Goal: Book appointment/travel/reservation

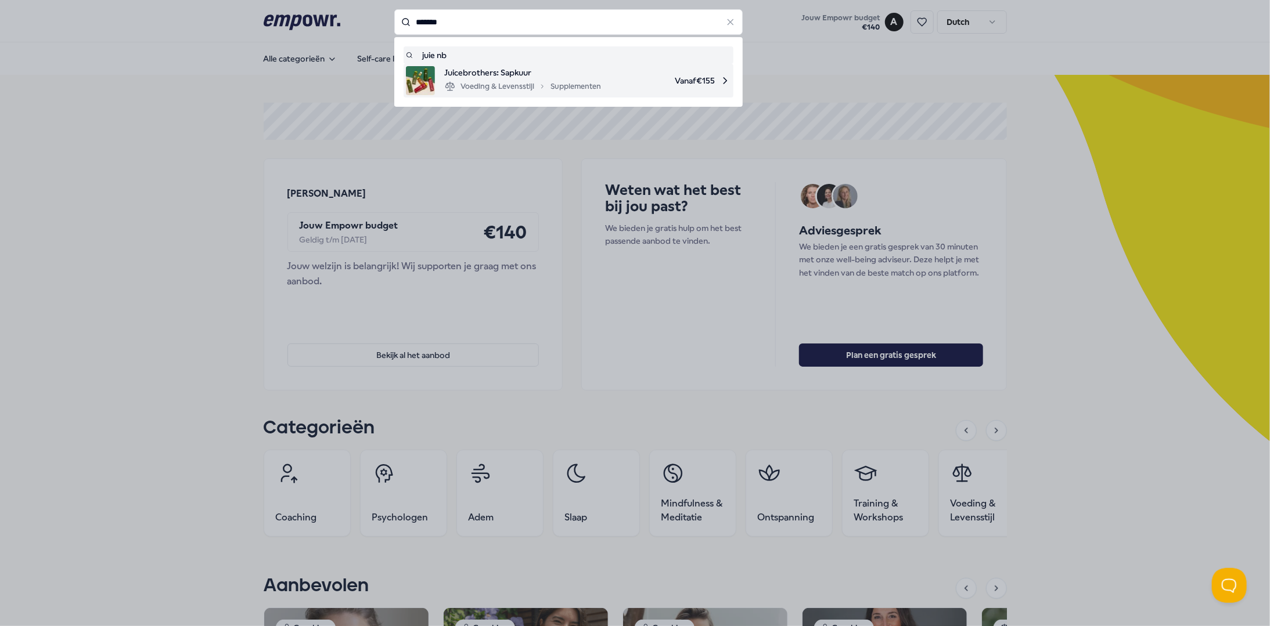
click at [543, 77] on span "Juicebrothers: Sapkuur" at bounding box center [522, 72] width 157 height 13
type input "*******"
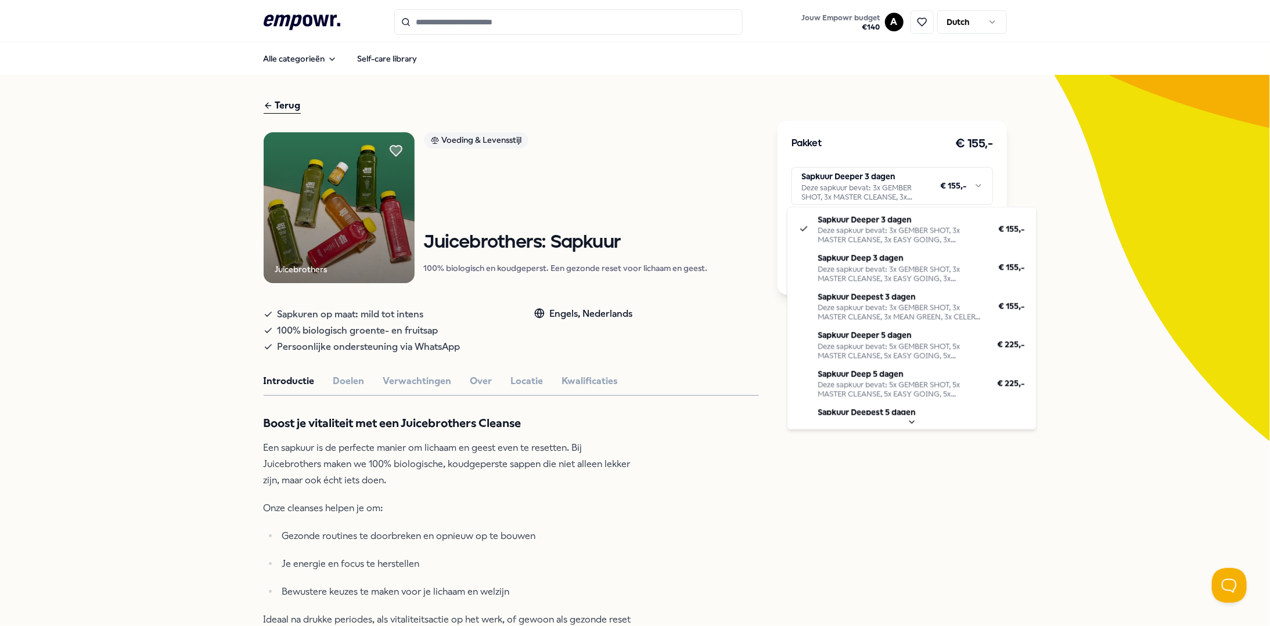
click at [860, 188] on html ".empowr-logo_svg__cls-1{fill:#03032f} Jouw Empowr budget € 140 A Dutch Alle cat…" at bounding box center [635, 313] width 1270 height 626
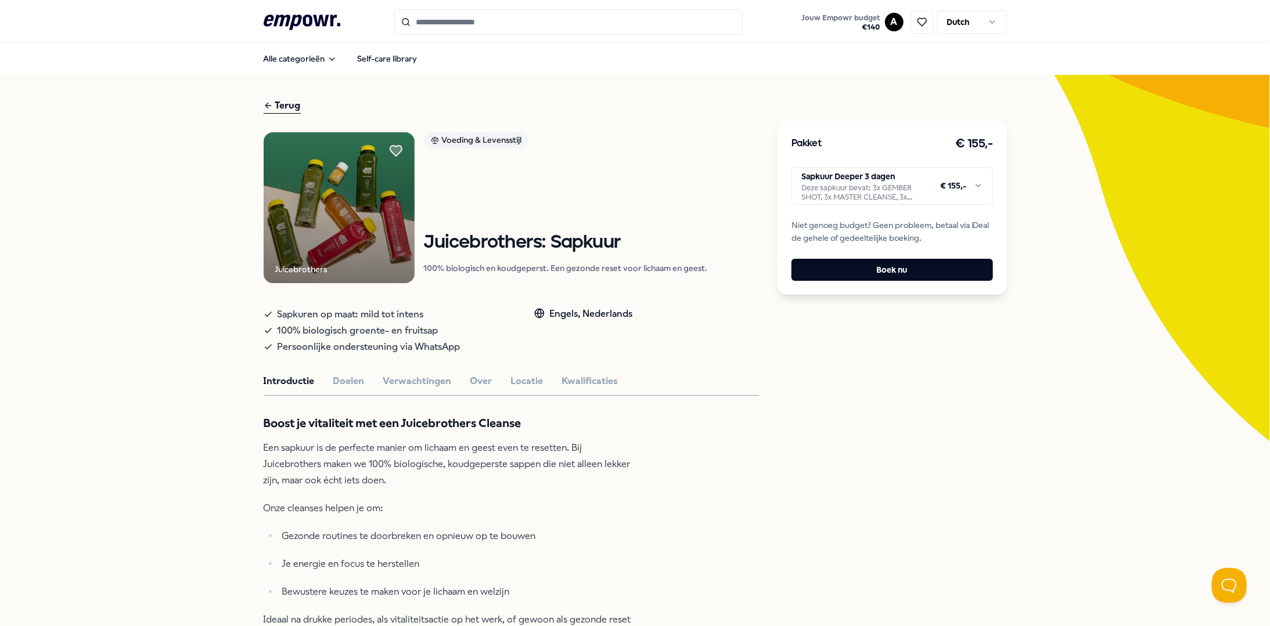
click at [583, 128] on html ".empowr-logo_svg__cls-1{fill:#03032f} Jouw Empowr budget € 140 A Dutch Alle cat…" at bounding box center [635, 313] width 1270 height 626
click at [293, 21] on icon at bounding box center [302, 22] width 77 height 15
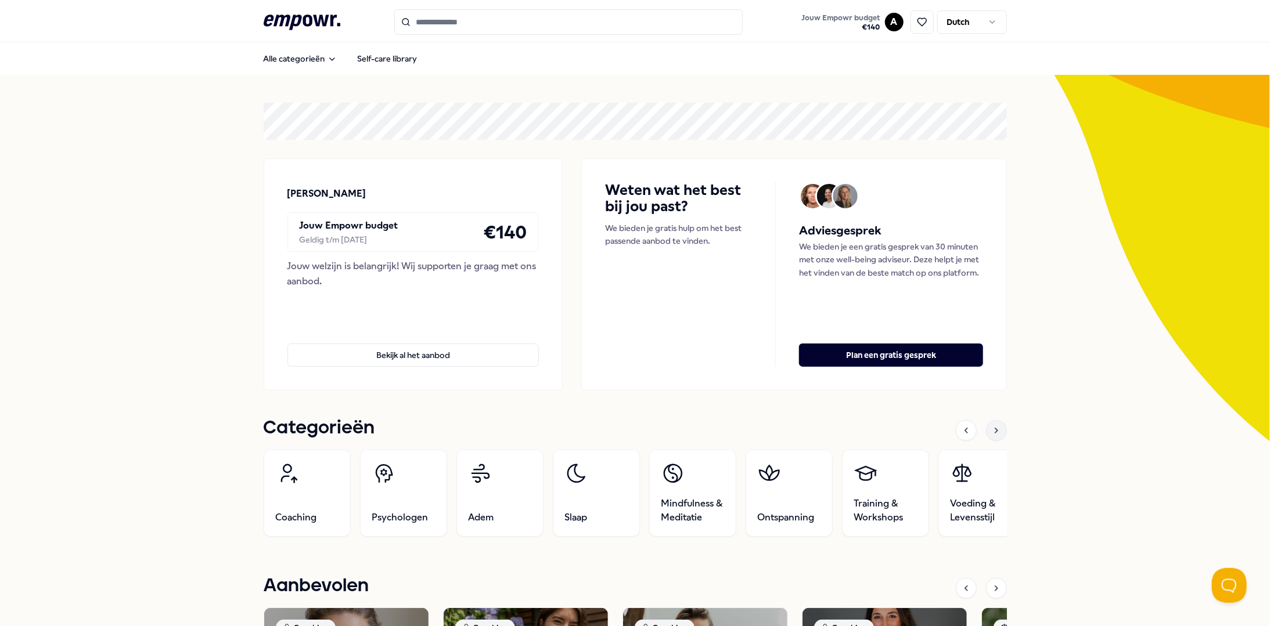
click at [994, 428] on icon at bounding box center [996, 430] width 9 height 9
click at [961, 430] on icon at bounding box center [965, 430] width 9 height 9
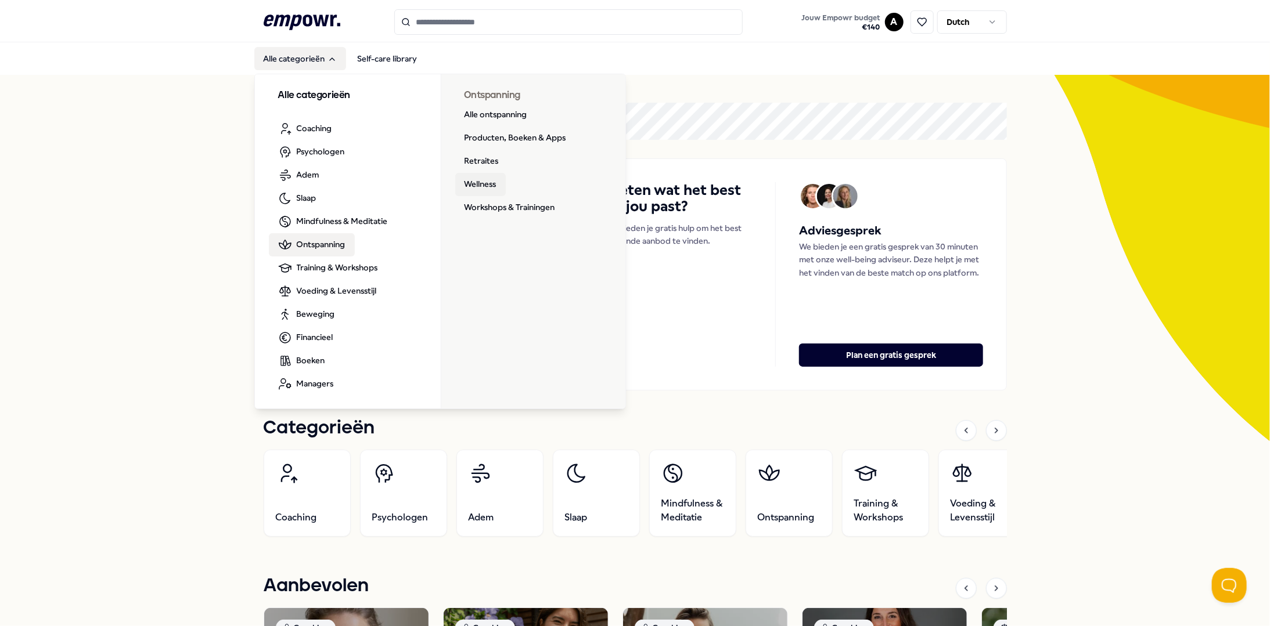
click at [470, 183] on link "Wellness" at bounding box center [480, 184] width 51 height 23
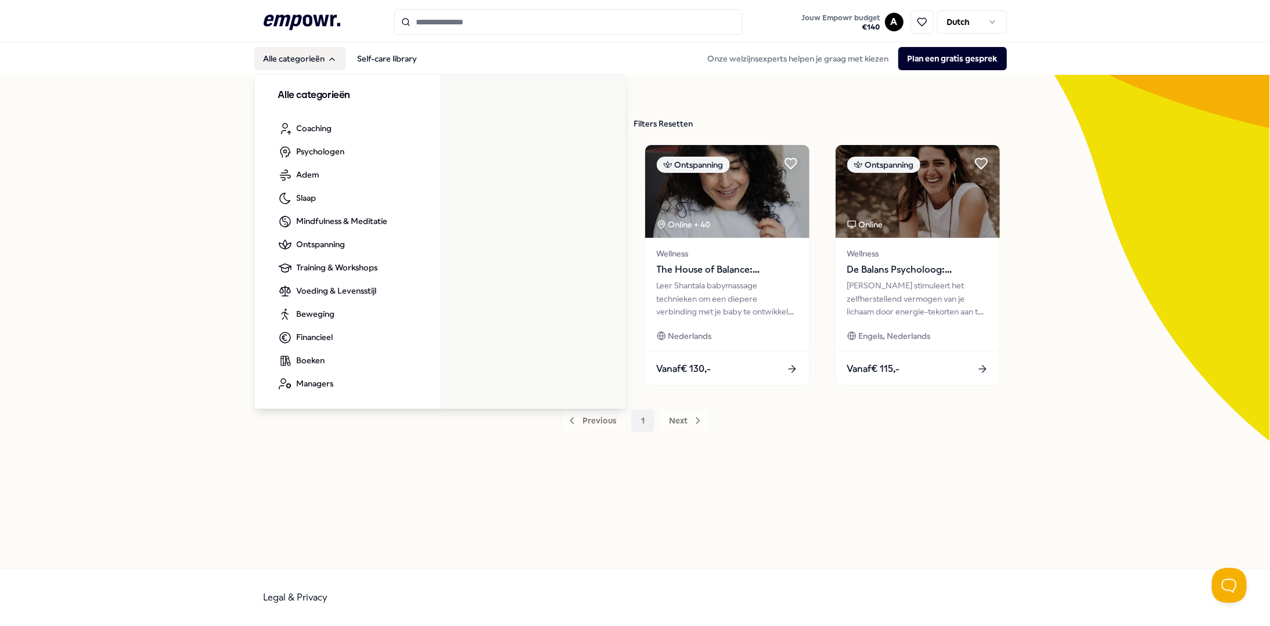
click at [291, 50] on button "Alle categorieën" at bounding box center [300, 58] width 92 height 23
click at [332, 62] on icon "Main" at bounding box center [331, 59] width 9 height 9
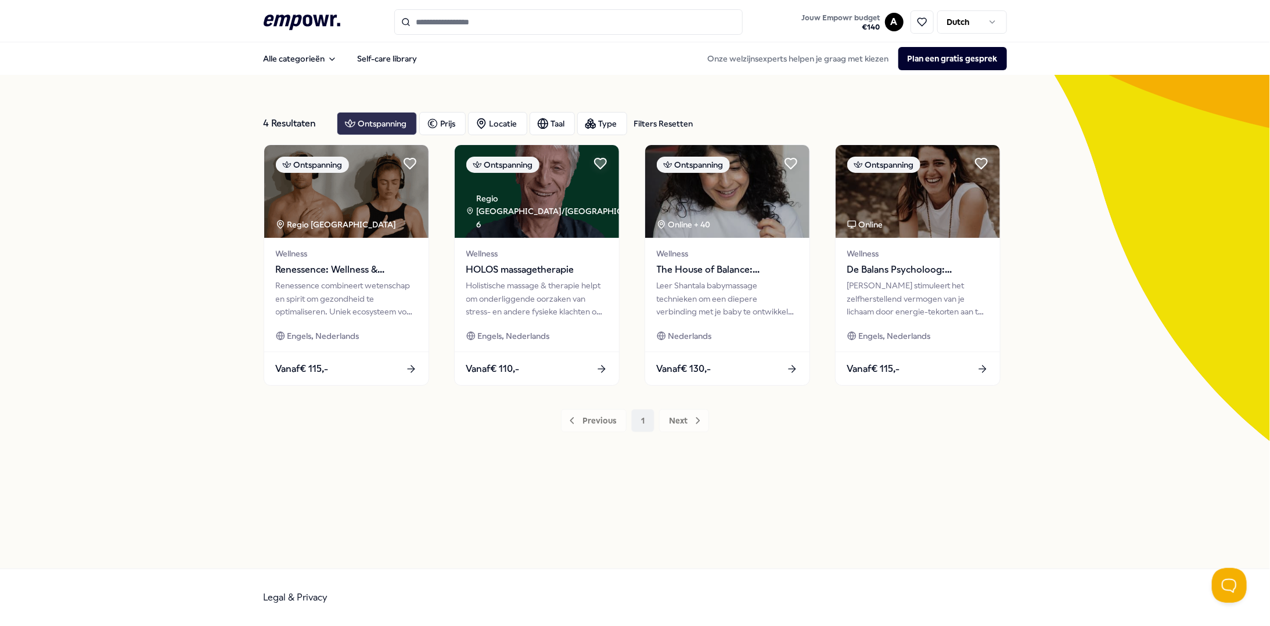
click at [375, 118] on div "Ontspanning" at bounding box center [377, 123] width 80 height 23
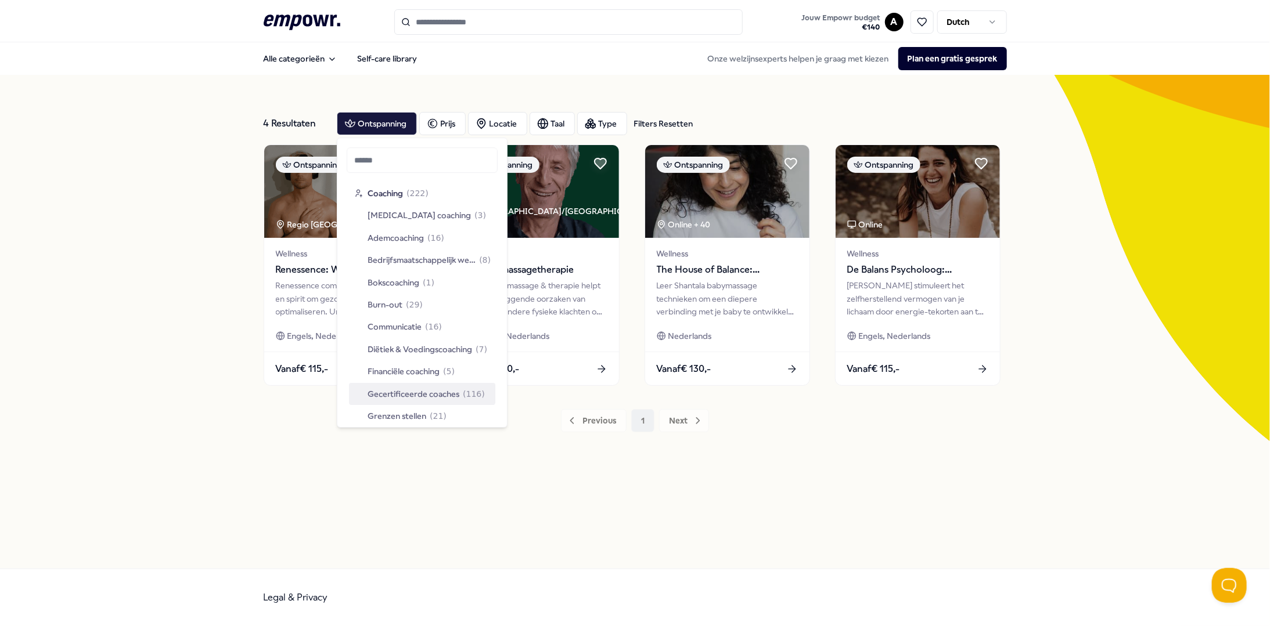
click at [208, 402] on div "4 Resultaten Filters Resetten Ontspanning Prijs Locatie Taal Type Filters Reset…" at bounding box center [635, 322] width 1270 height 494
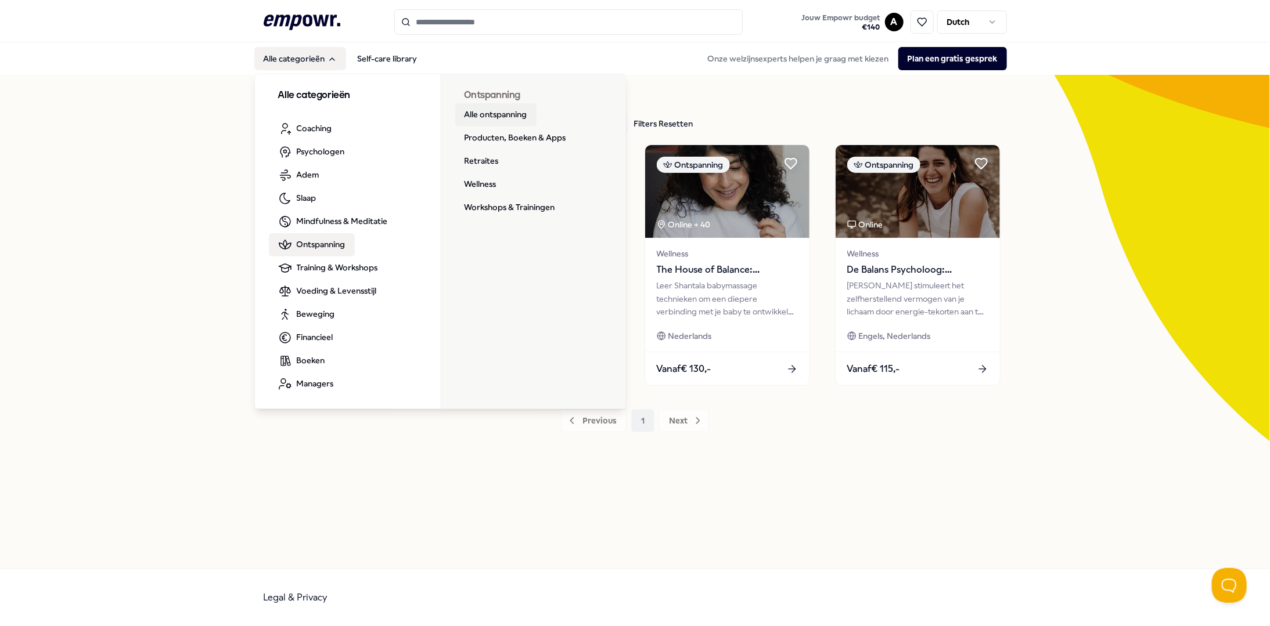
click at [481, 110] on link "Alle ontspanning" at bounding box center [495, 114] width 81 height 23
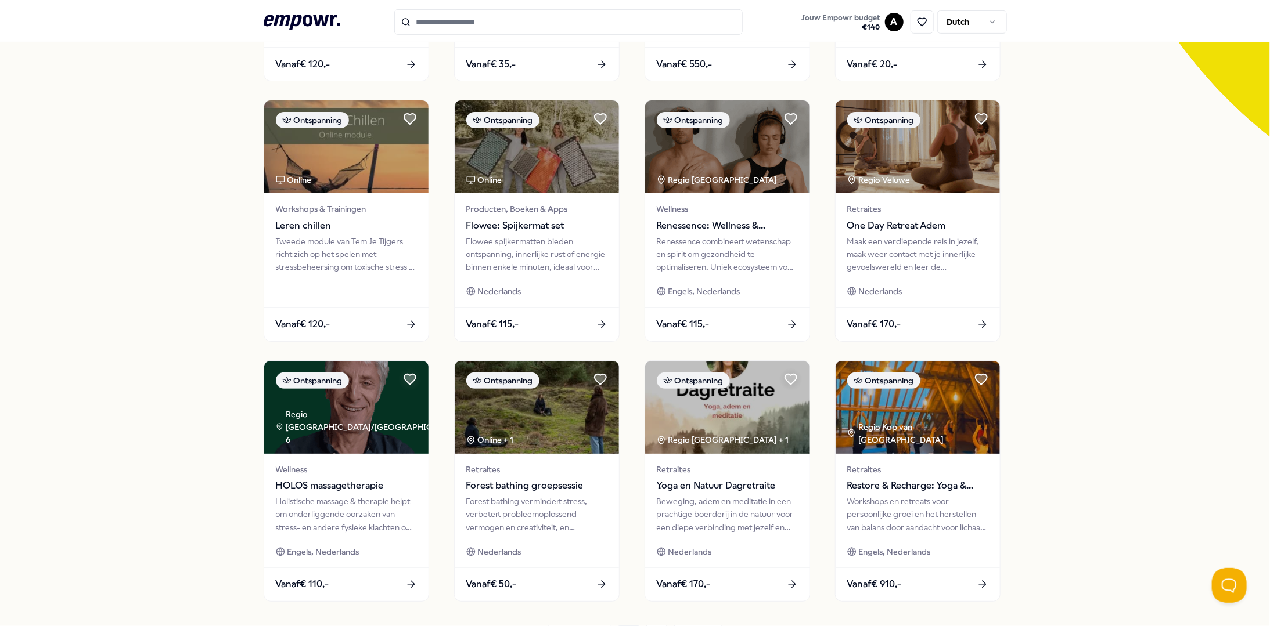
scroll to position [353, 0]
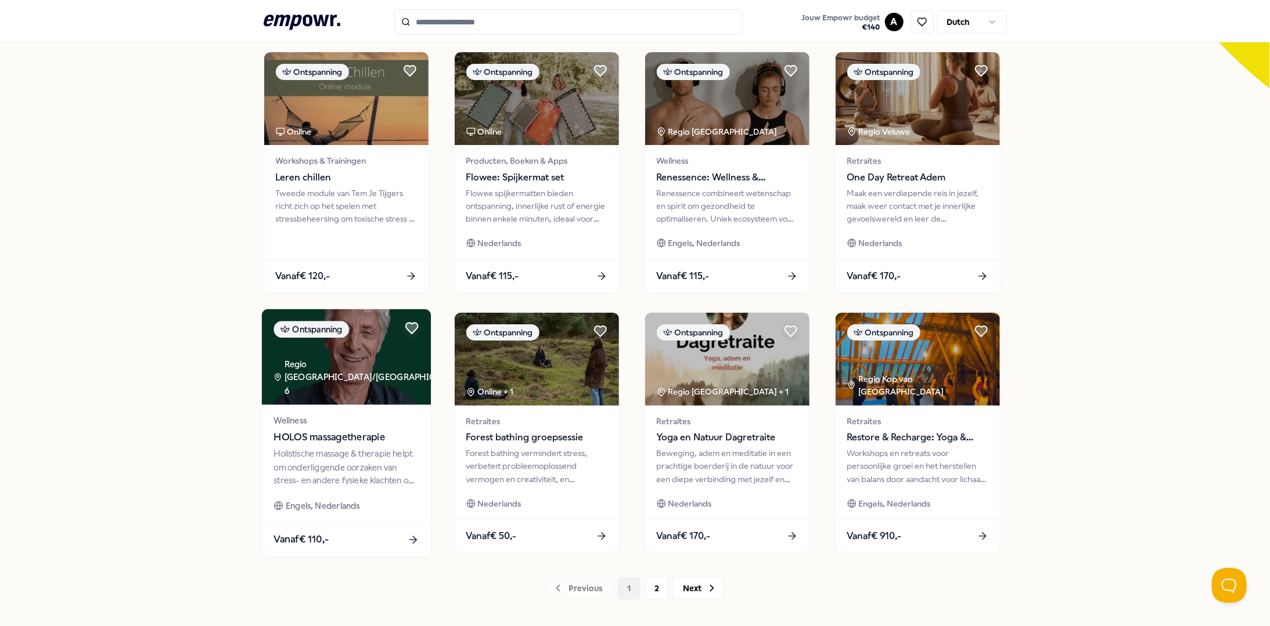
click at [307, 352] on img at bounding box center [345, 357] width 169 height 96
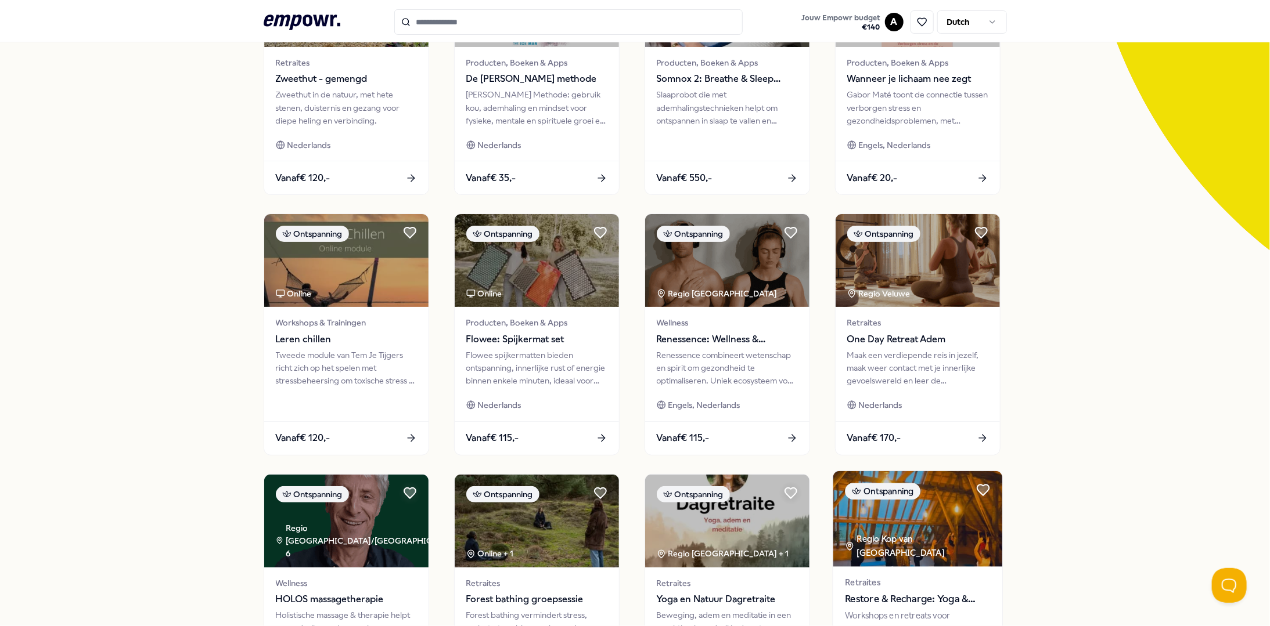
scroll to position [365, 0]
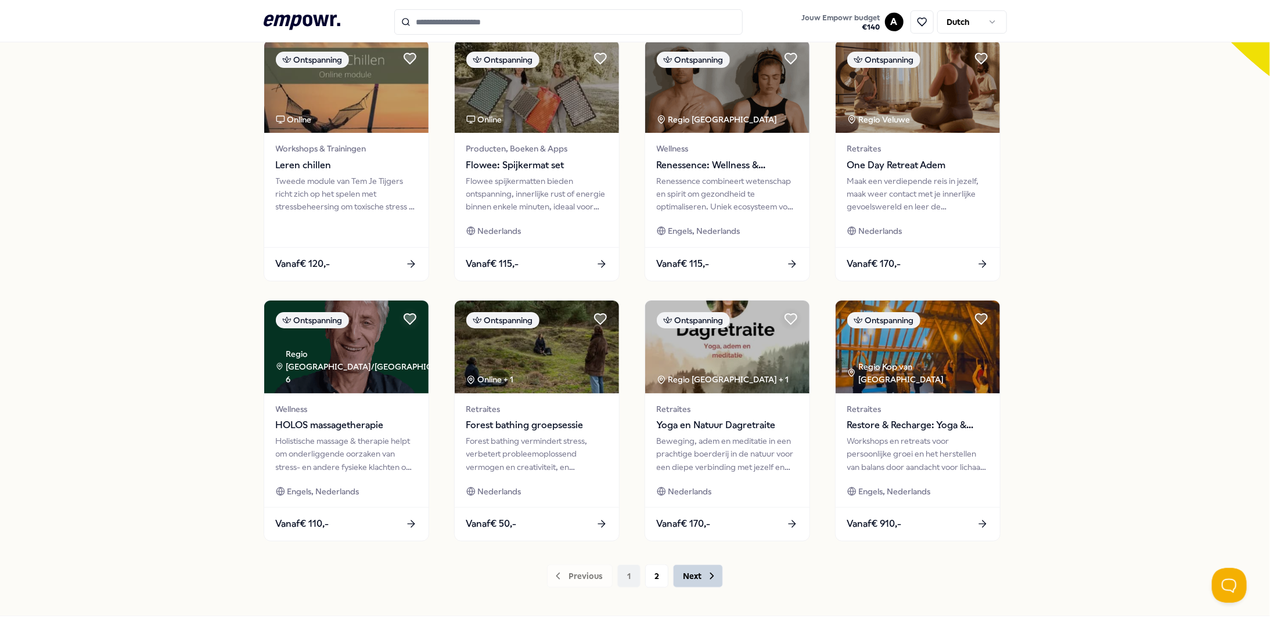
click at [697, 583] on button "Next" at bounding box center [698, 576] width 50 height 23
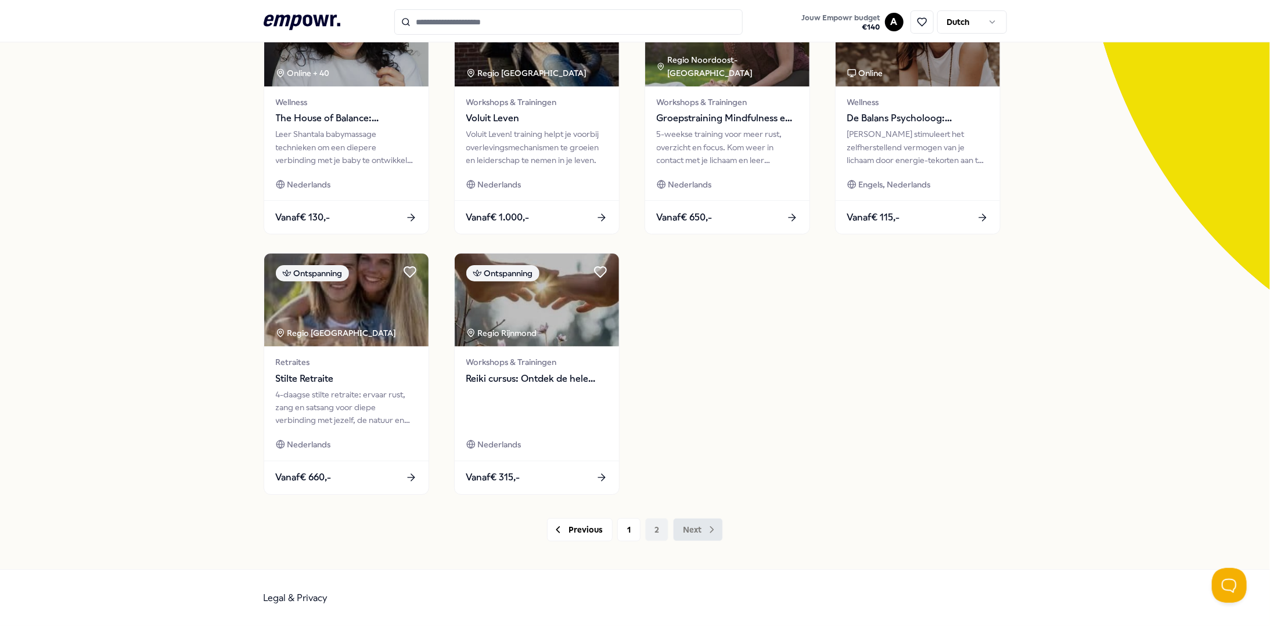
scroll to position [151, 0]
click at [156, 339] on div "18 Resultaten Filters Resetten Ontspanning Prijs Locatie Taal Type Filters Rese…" at bounding box center [635, 247] width 1270 height 646
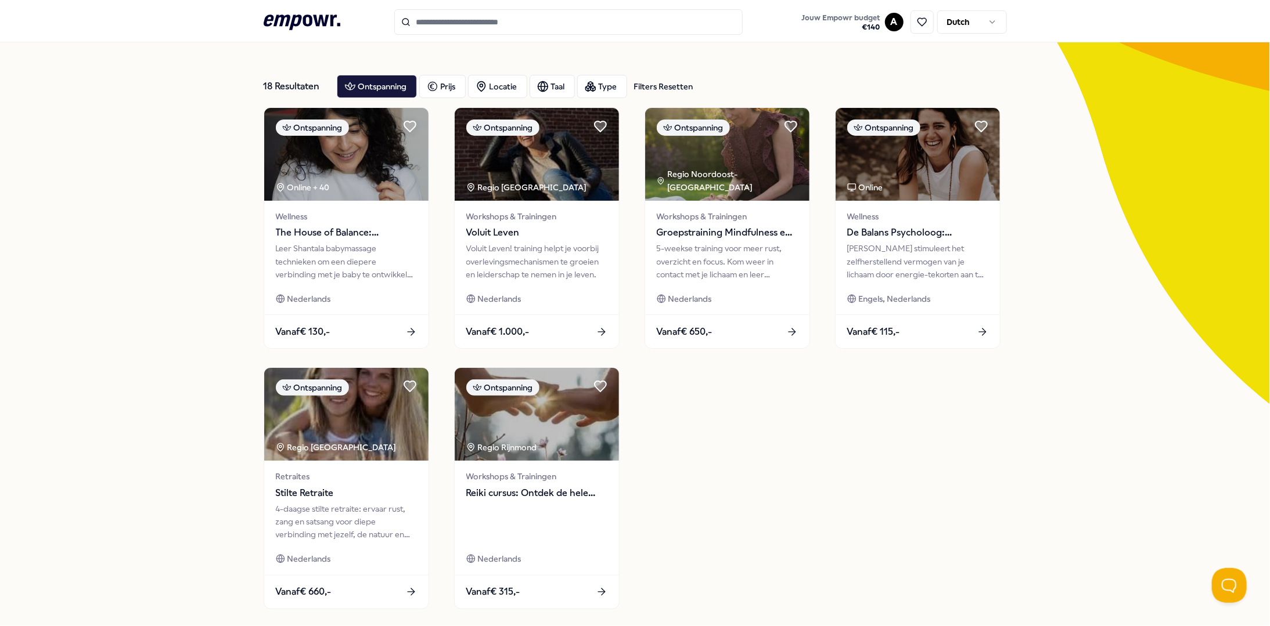
scroll to position [0, 0]
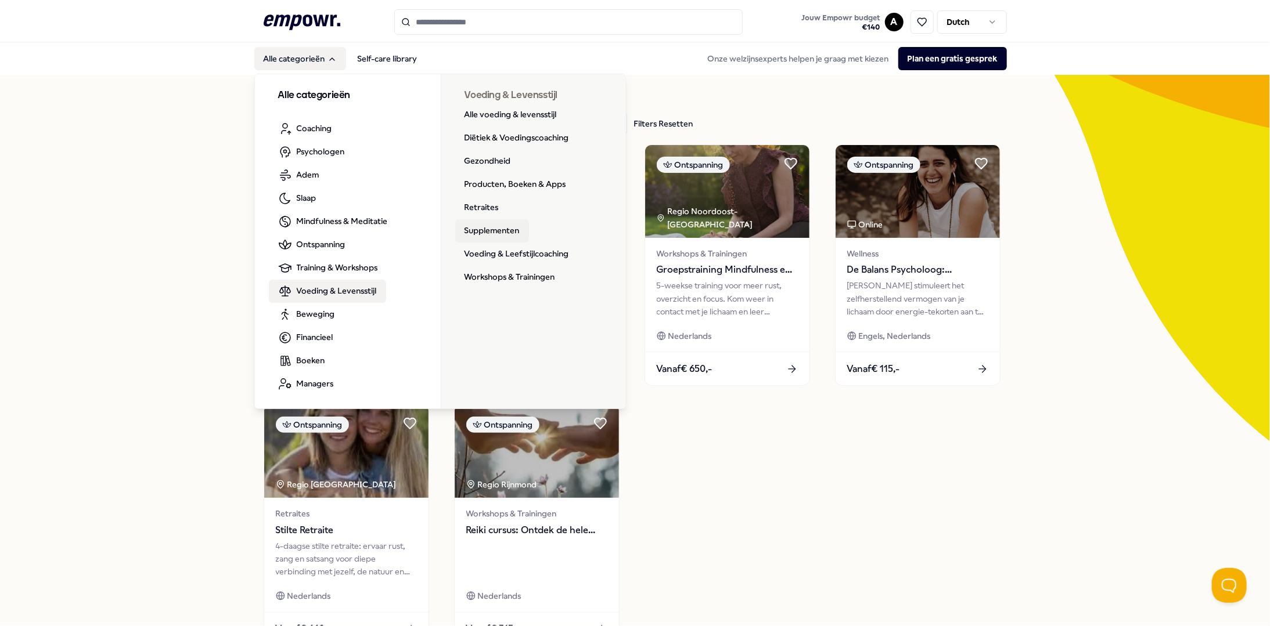
click at [474, 227] on link "Supplementen" at bounding box center [492, 230] width 74 height 23
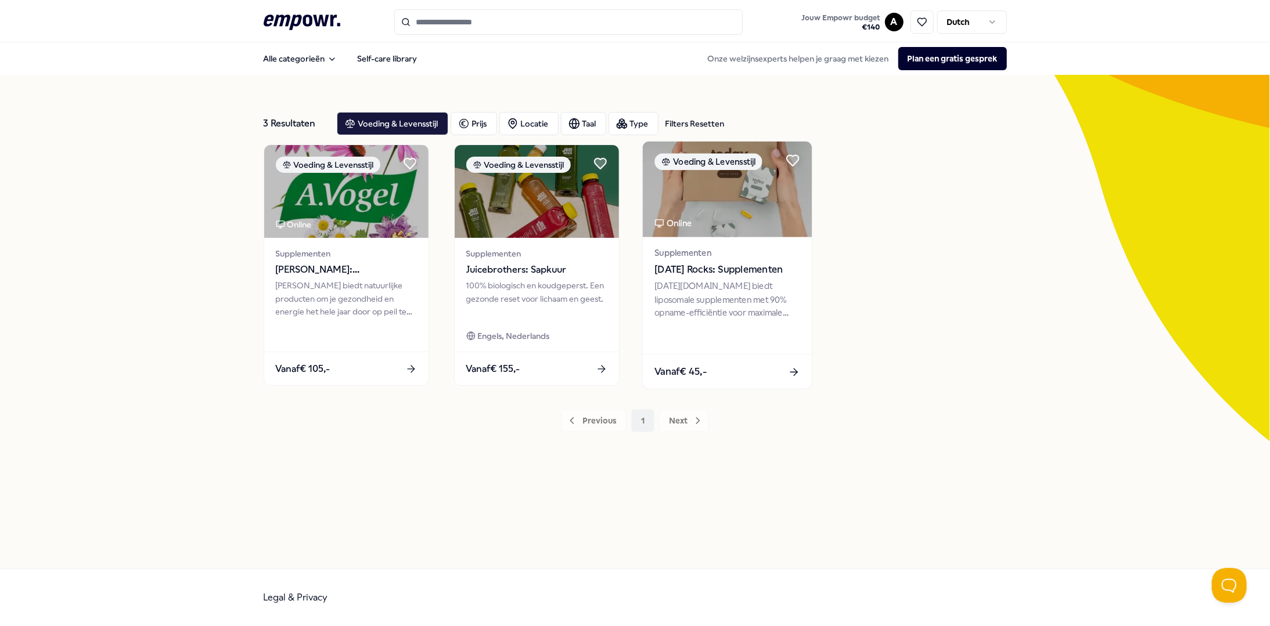
click at [708, 282] on div "[DATE][DOMAIN_NAME] biedt liposomale supplementen met 90% opname-efficiëntie vo…" at bounding box center [726, 300] width 145 height 40
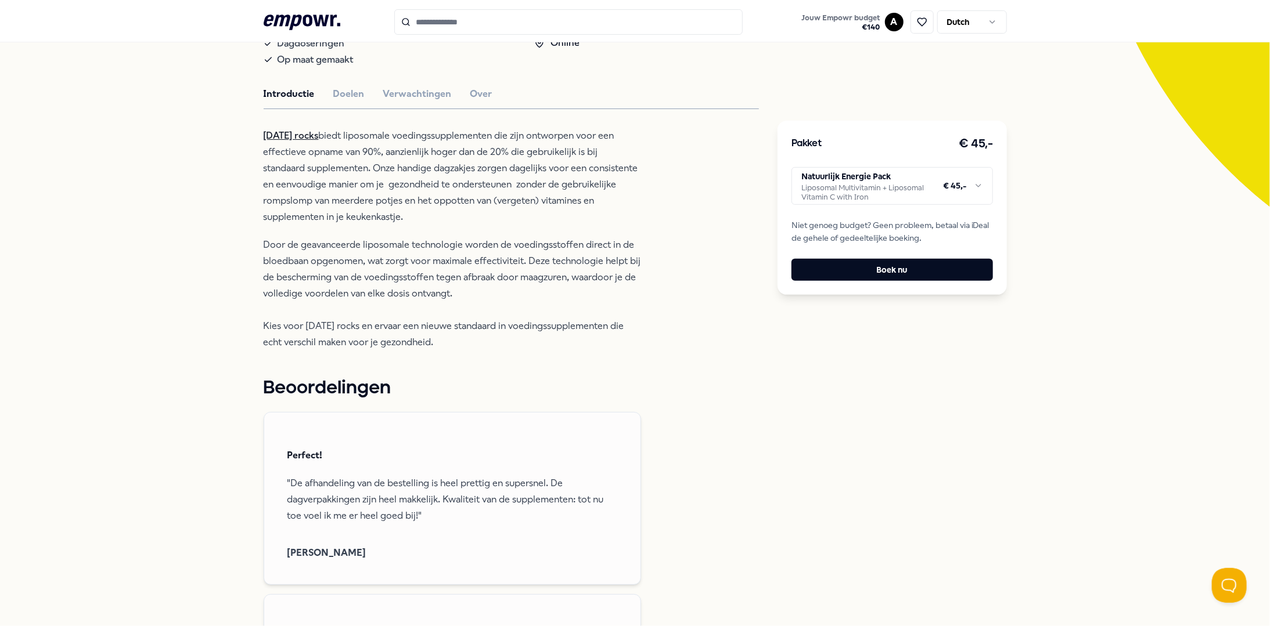
scroll to position [232, 0]
click at [840, 194] on html ".empowr-logo_svg__cls-1{fill:#03032f} Jouw Empowr budget € 140 A Dutch Alle cat…" at bounding box center [635, 313] width 1270 height 626
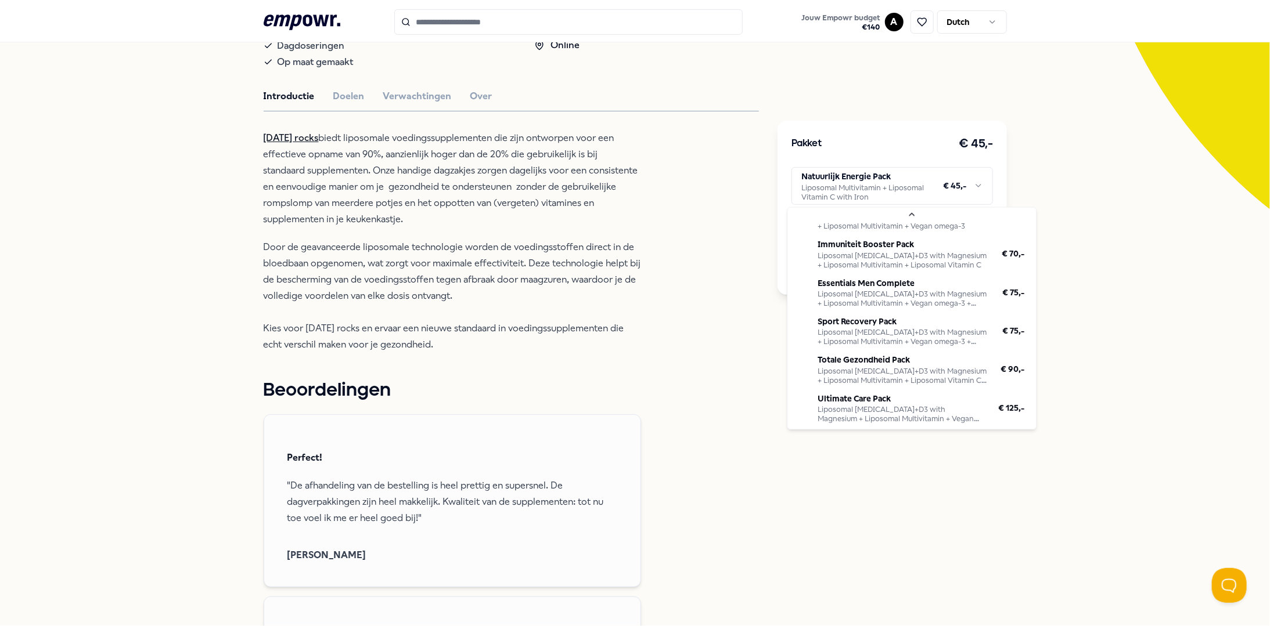
scroll to position [105, 0]
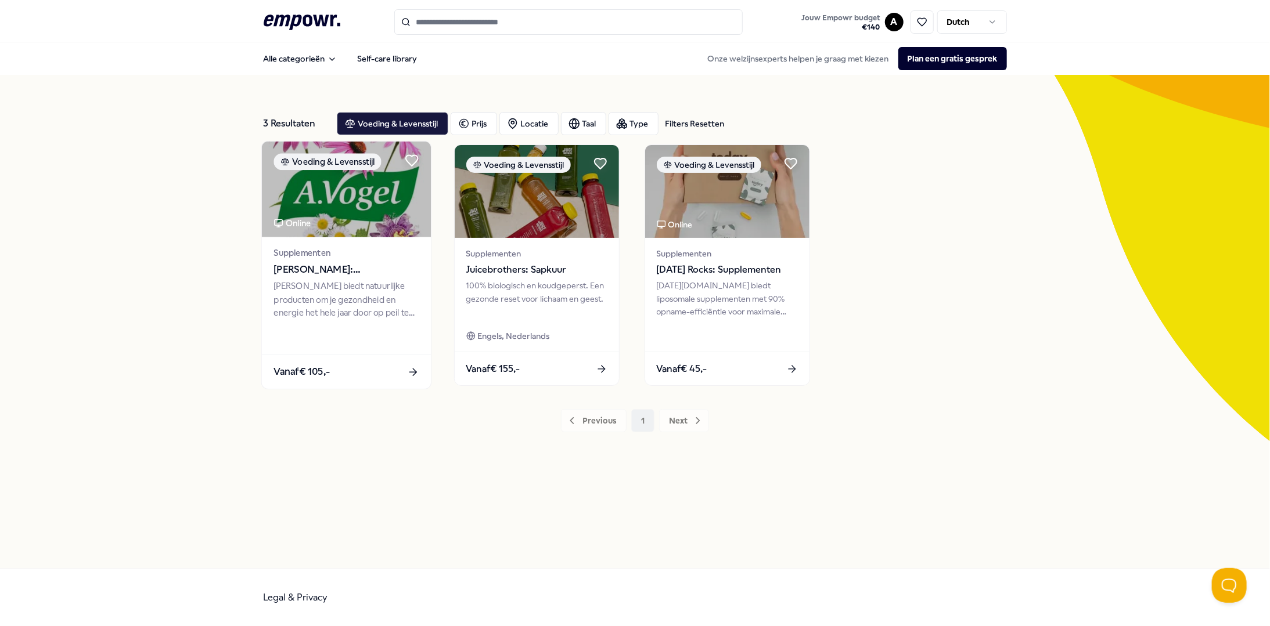
click at [351, 309] on div "[PERSON_NAME] biedt natuurlijke producten om je gezondheid en energie het hele …" at bounding box center [345, 300] width 145 height 40
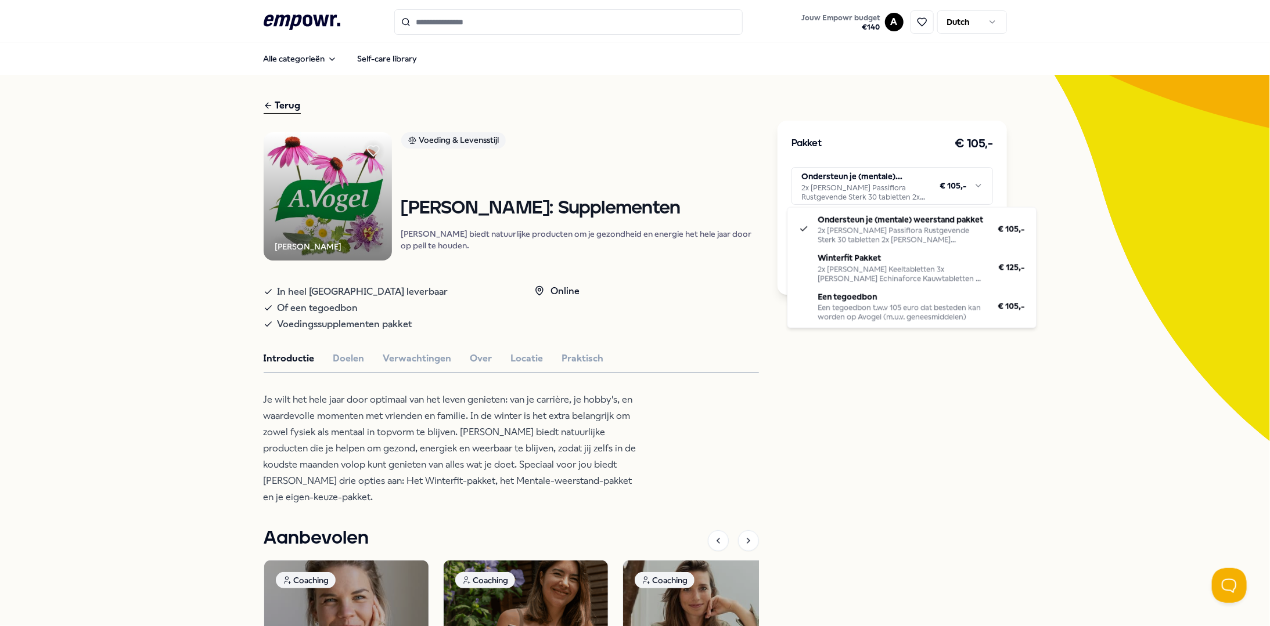
click at [983, 190] on html ".empowr-logo_svg__cls-1{fill:#03032f} Jouw Empowr budget € 140 A Dutch Alle cat…" at bounding box center [635, 313] width 1270 height 626
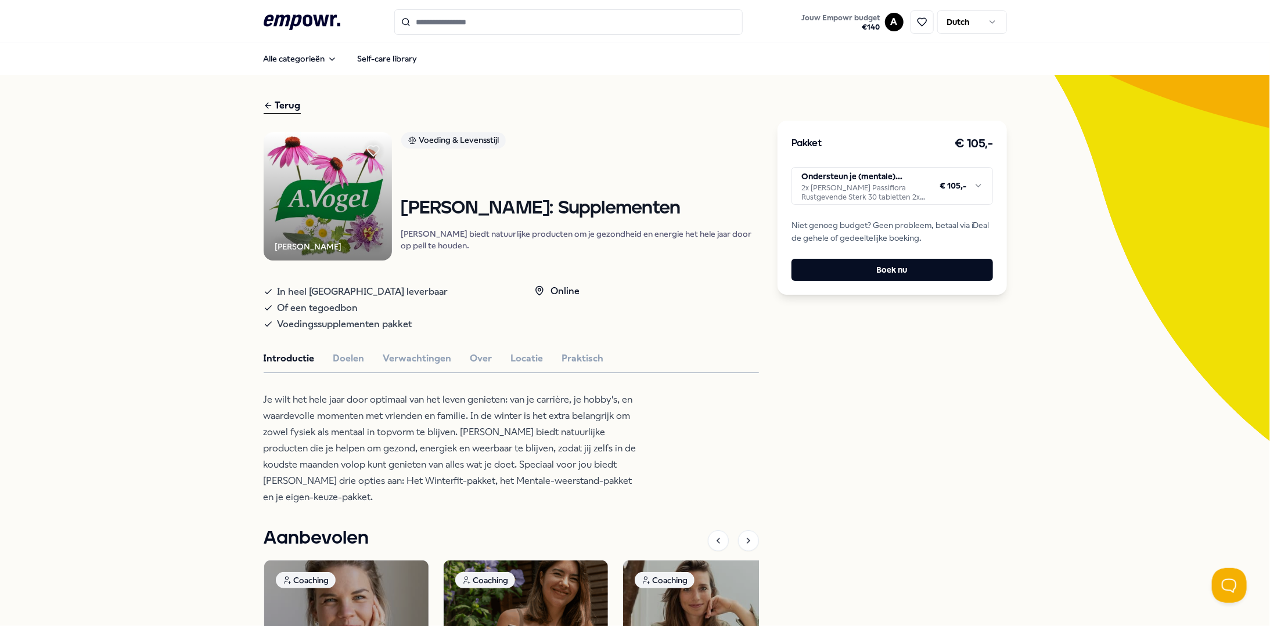
click at [890, 484] on html ".empowr-logo_svg__cls-1{fill:#03032f} Jouw Empowr budget € 140 A Dutch Alle cat…" at bounding box center [635, 313] width 1270 height 626
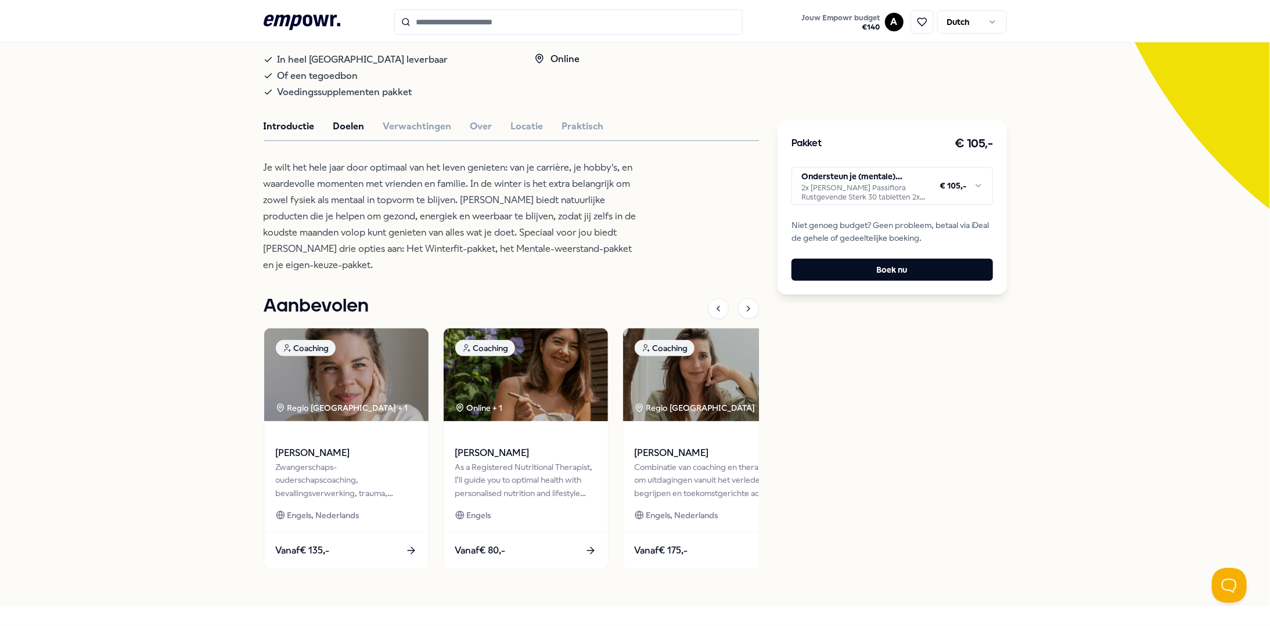
click at [338, 134] on button "Doelen" at bounding box center [348, 126] width 31 height 15
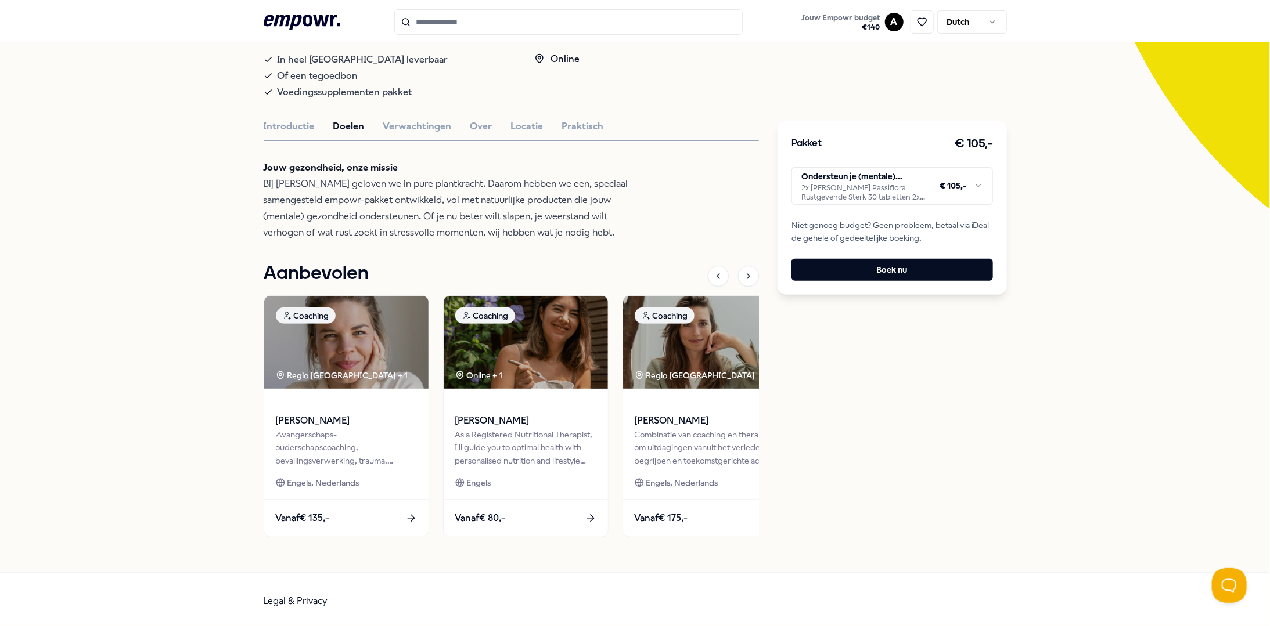
click at [384, 124] on div "[PERSON_NAME] Voeding & Levensstijl [PERSON_NAME]: Supplementen [PERSON_NAME] b…" at bounding box center [511, 224] width 495 height 649
click at [412, 134] on button "Verwachtingen" at bounding box center [417, 126] width 69 height 15
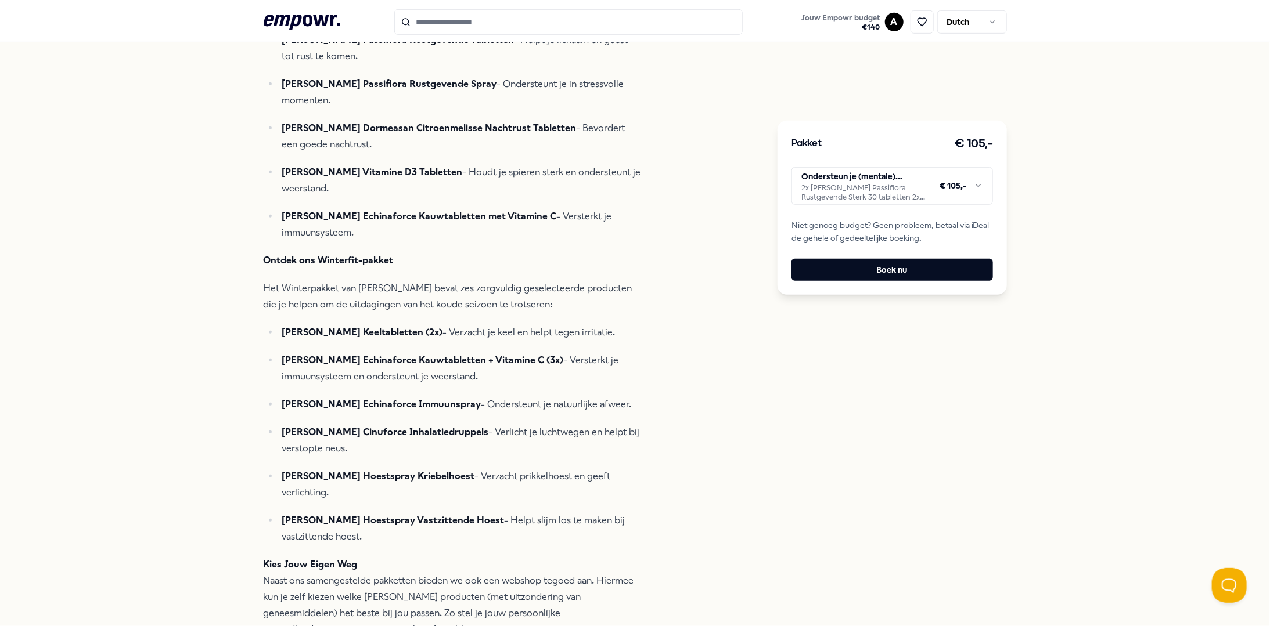
scroll to position [406, 0]
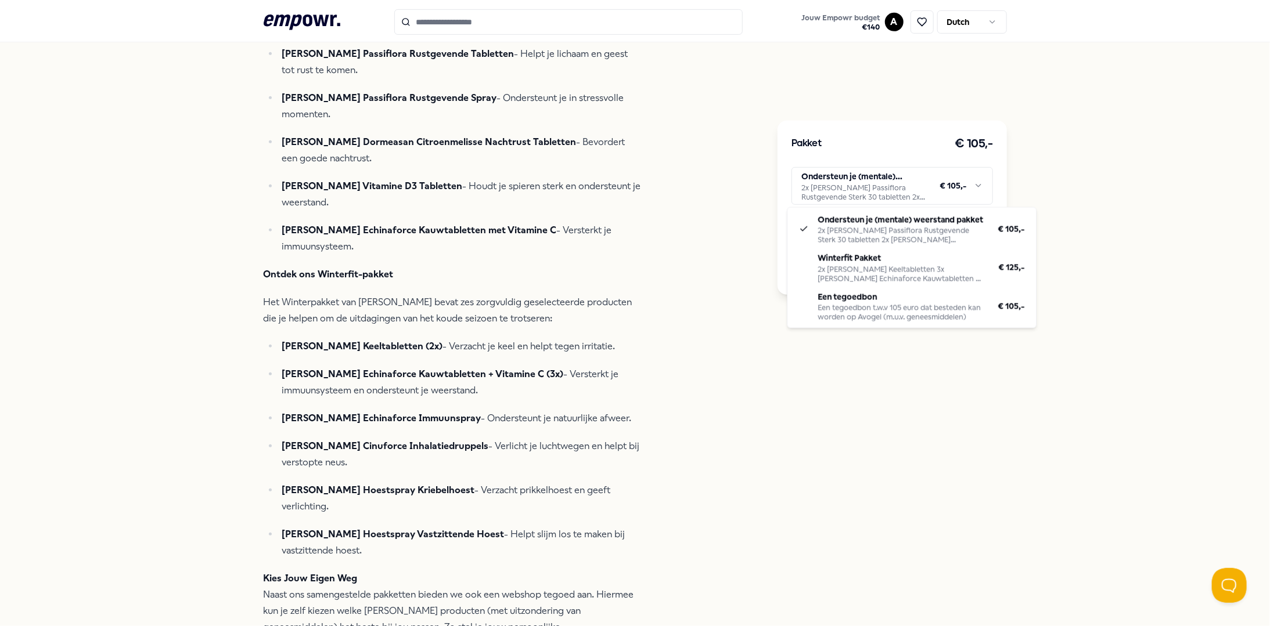
click at [874, 184] on html ".empowr-logo_svg__cls-1{fill:#03032f} Jouw Empowr budget € 140 A Dutch Alle cat…" at bounding box center [635, 313] width 1270 height 626
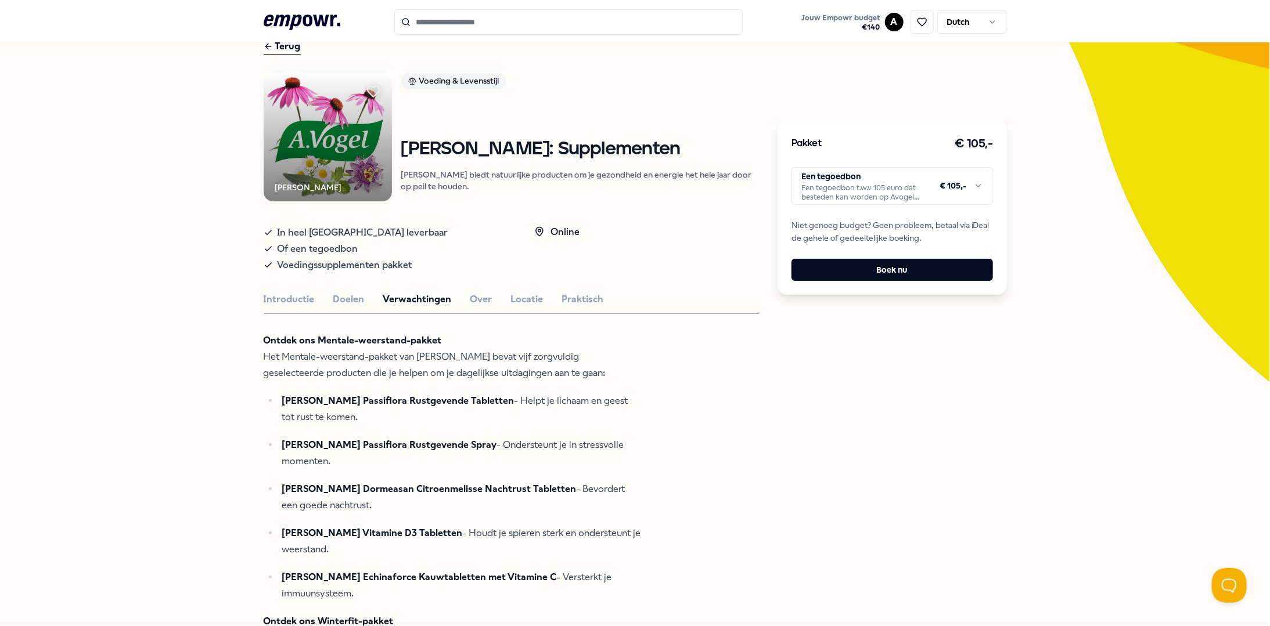
scroll to position [58, 0]
click at [289, 46] on div "Terug" at bounding box center [282, 48] width 37 height 16
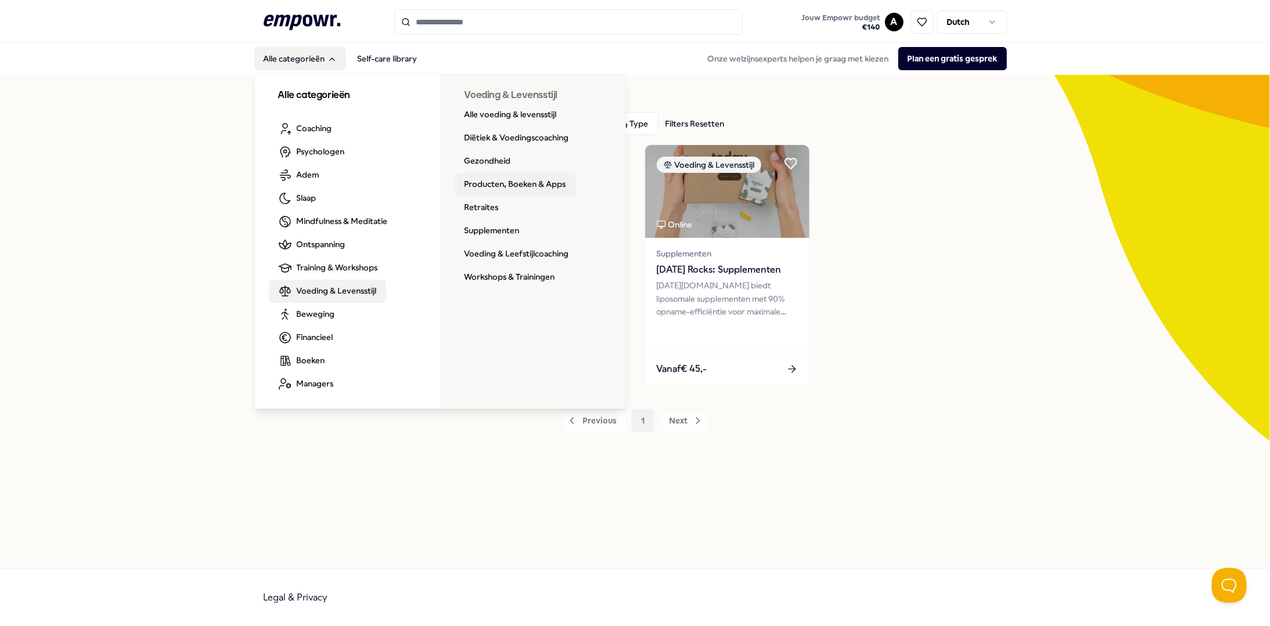
click at [500, 182] on link "Producten, Boeken & Apps" at bounding box center [515, 184] width 120 height 23
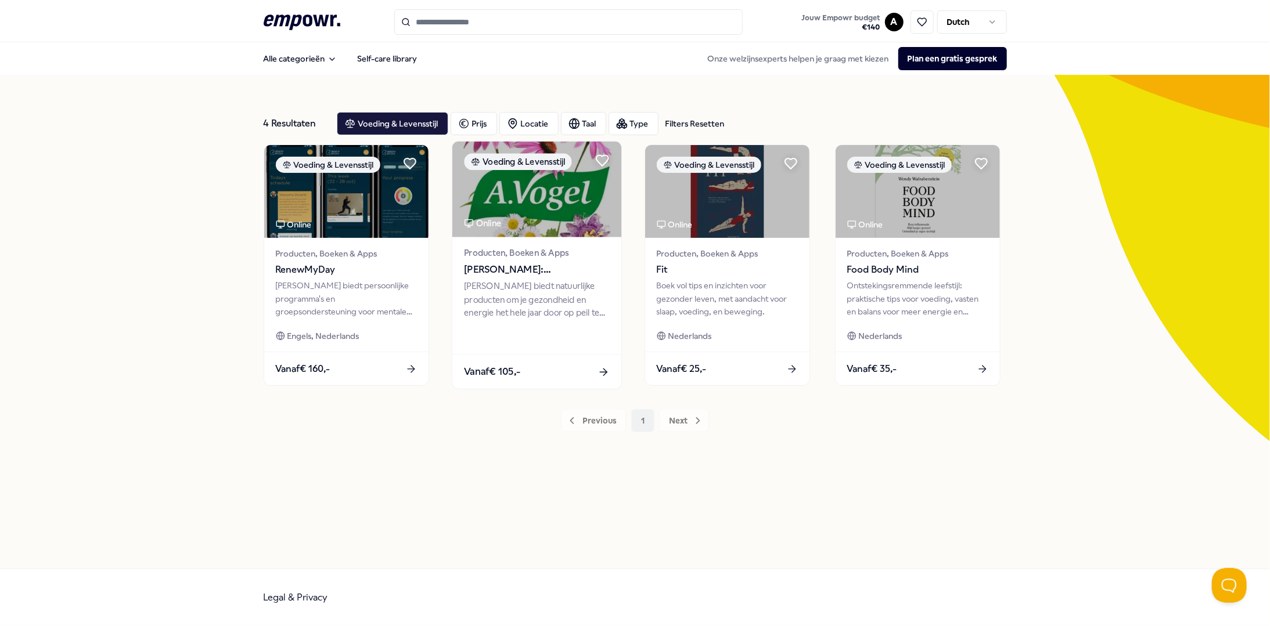
click at [561, 274] on span "[PERSON_NAME]: Supplementen" at bounding box center [536, 269] width 145 height 15
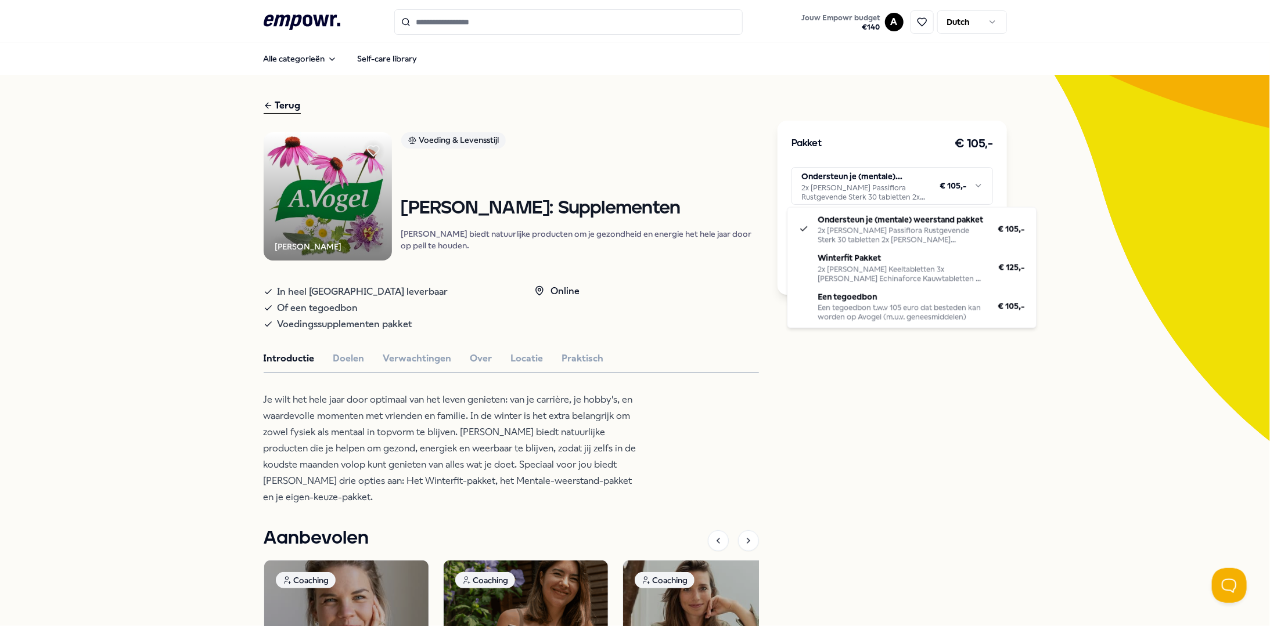
click at [976, 175] on html ".empowr-logo_svg__cls-1{fill:#03032f} Jouw Empowr budget € 140 A Dutch Alle cat…" at bounding box center [635, 313] width 1270 height 626
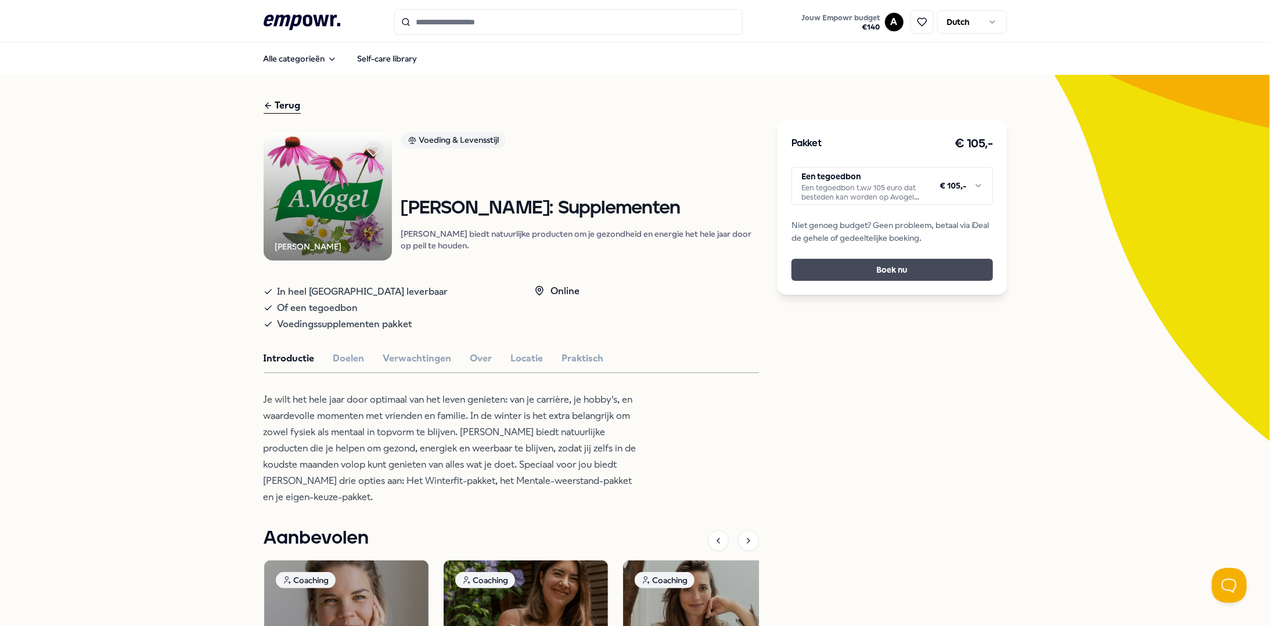
click at [898, 269] on button "Boek nu" at bounding box center [891, 270] width 201 height 22
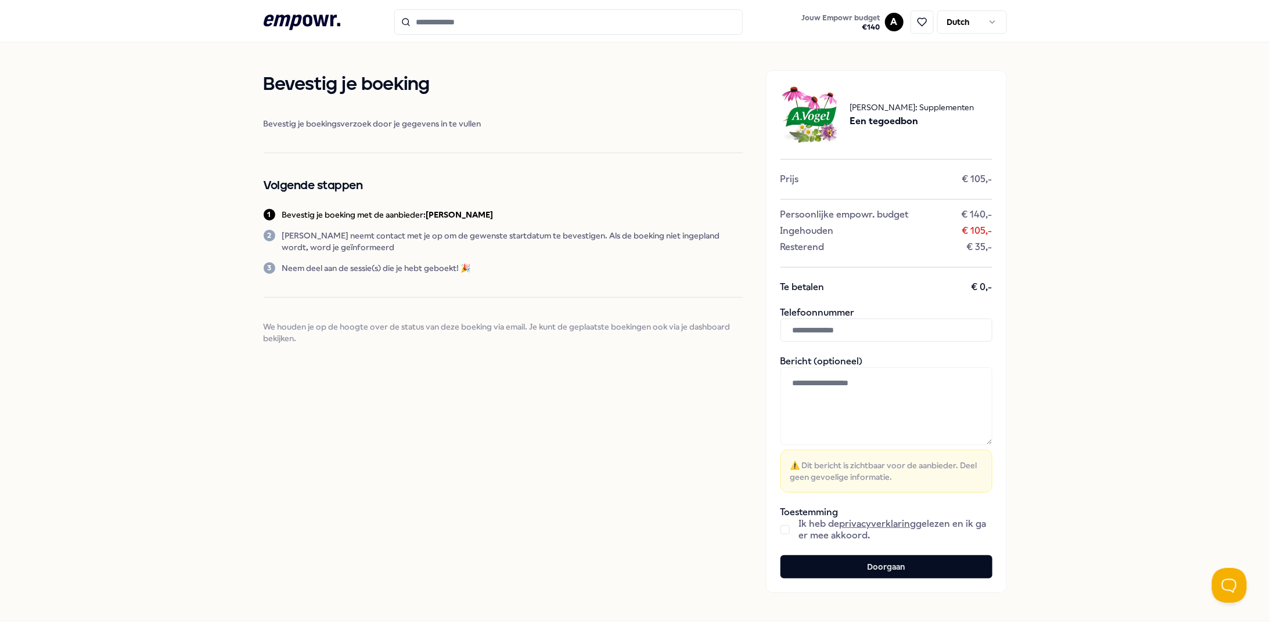
click at [868, 330] on input "text" at bounding box center [886, 330] width 212 height 23
type input "**********"
click at [622, 413] on div "Bevestig je boeking Bevestig je boekingsverzoek door je gegevens in te vullen V…" at bounding box center [503, 331] width 479 height 523
drag, startPoint x: 784, startPoint y: 532, endPoint x: 779, endPoint y: 538, distance: 8.3
click at [784, 532] on button "button" at bounding box center [784, 529] width 9 height 9
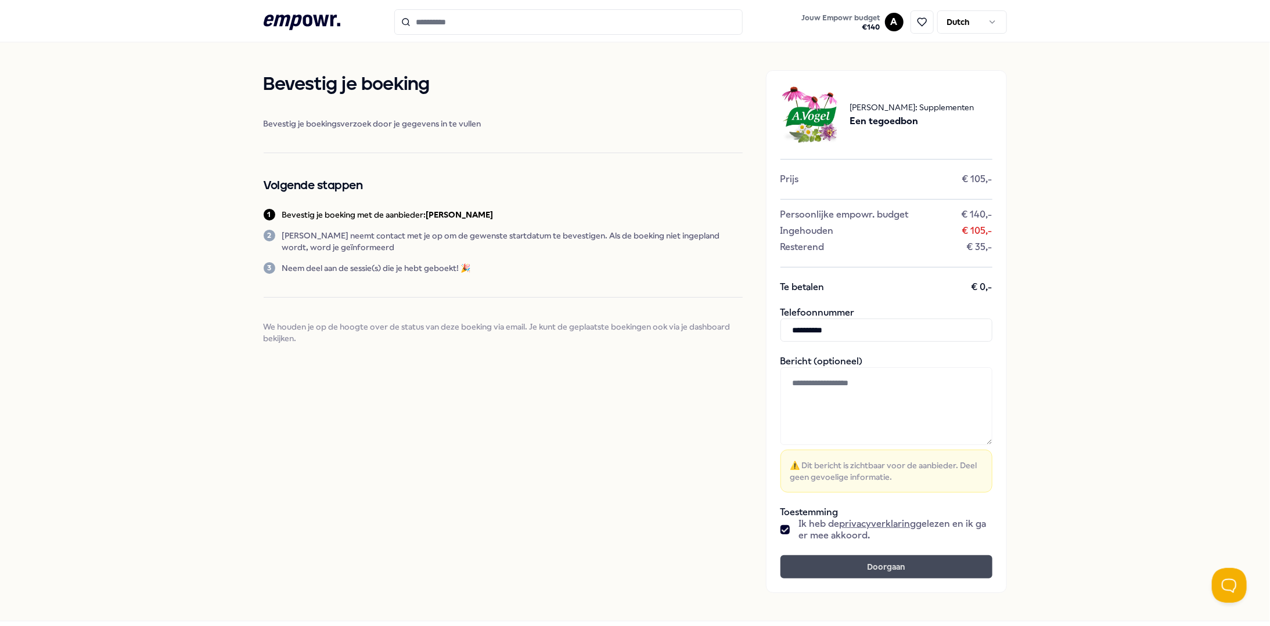
click at [903, 563] on button "Doorgaan" at bounding box center [886, 567] width 212 height 23
